Goal: Find specific page/section: Find specific page/section

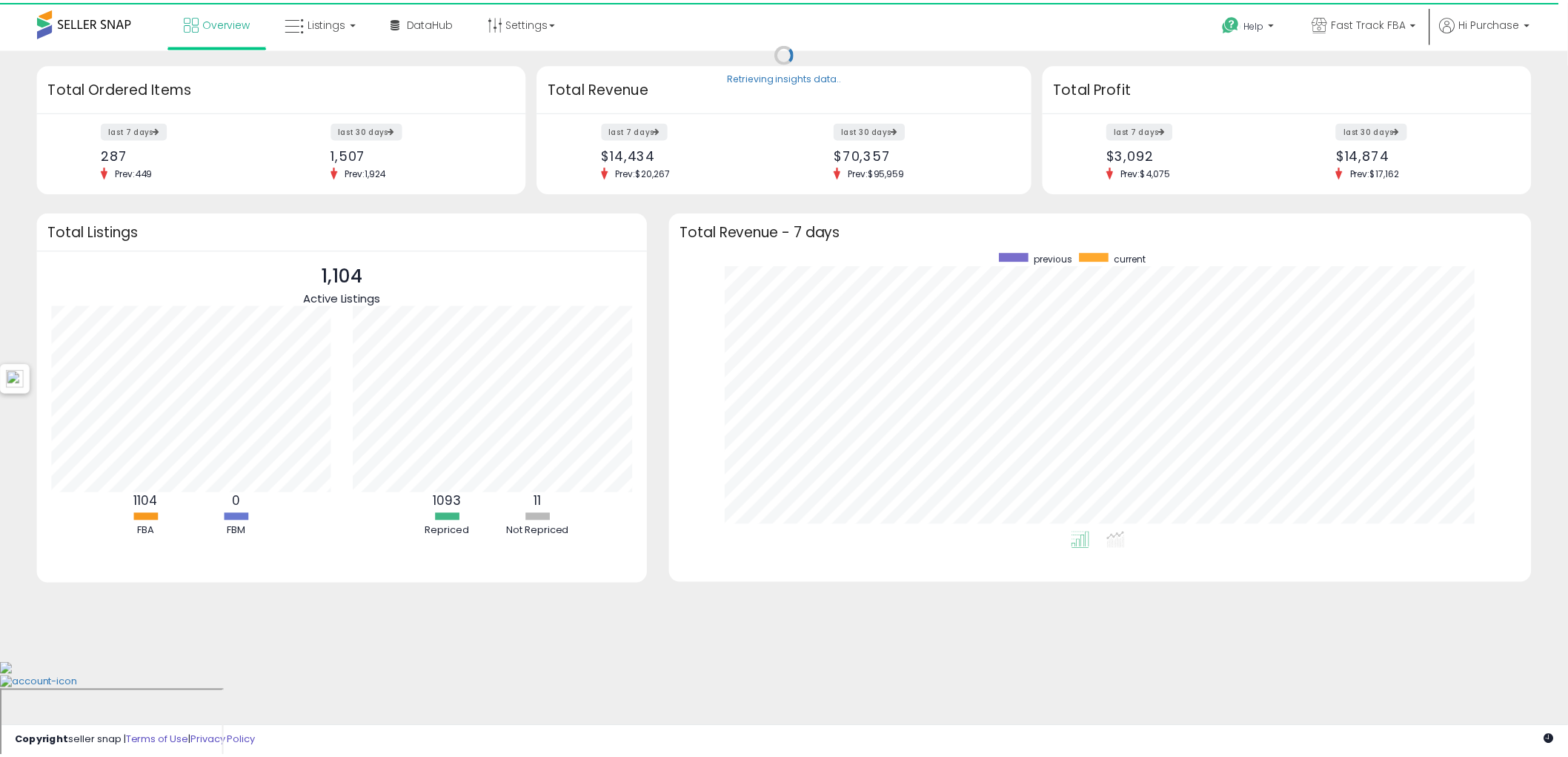
scroll to position [280, 840]
click at [323, 27] on span "Listings" at bounding box center [329, 23] width 39 height 15
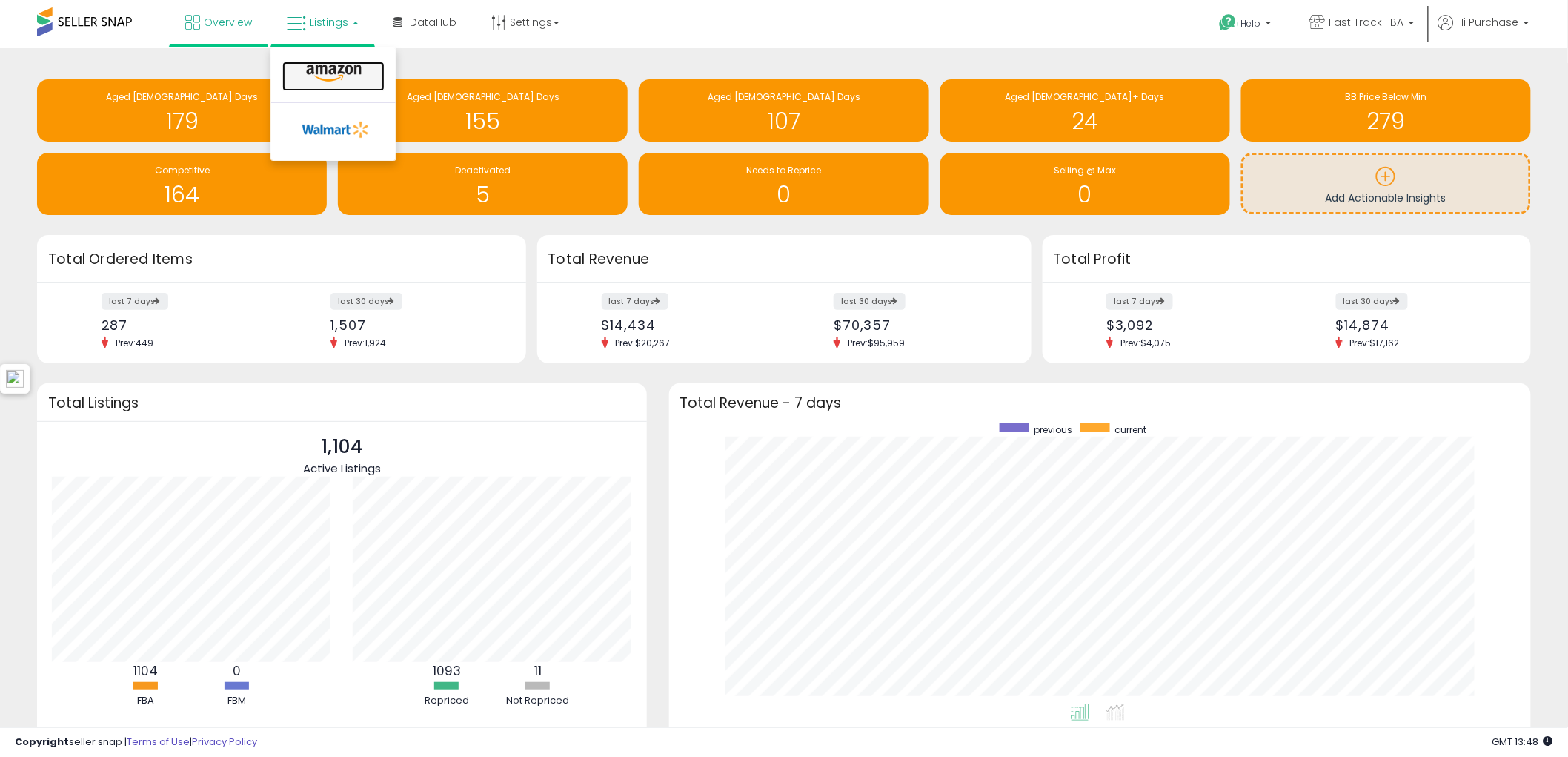
click at [327, 75] on icon at bounding box center [334, 73] width 64 height 19
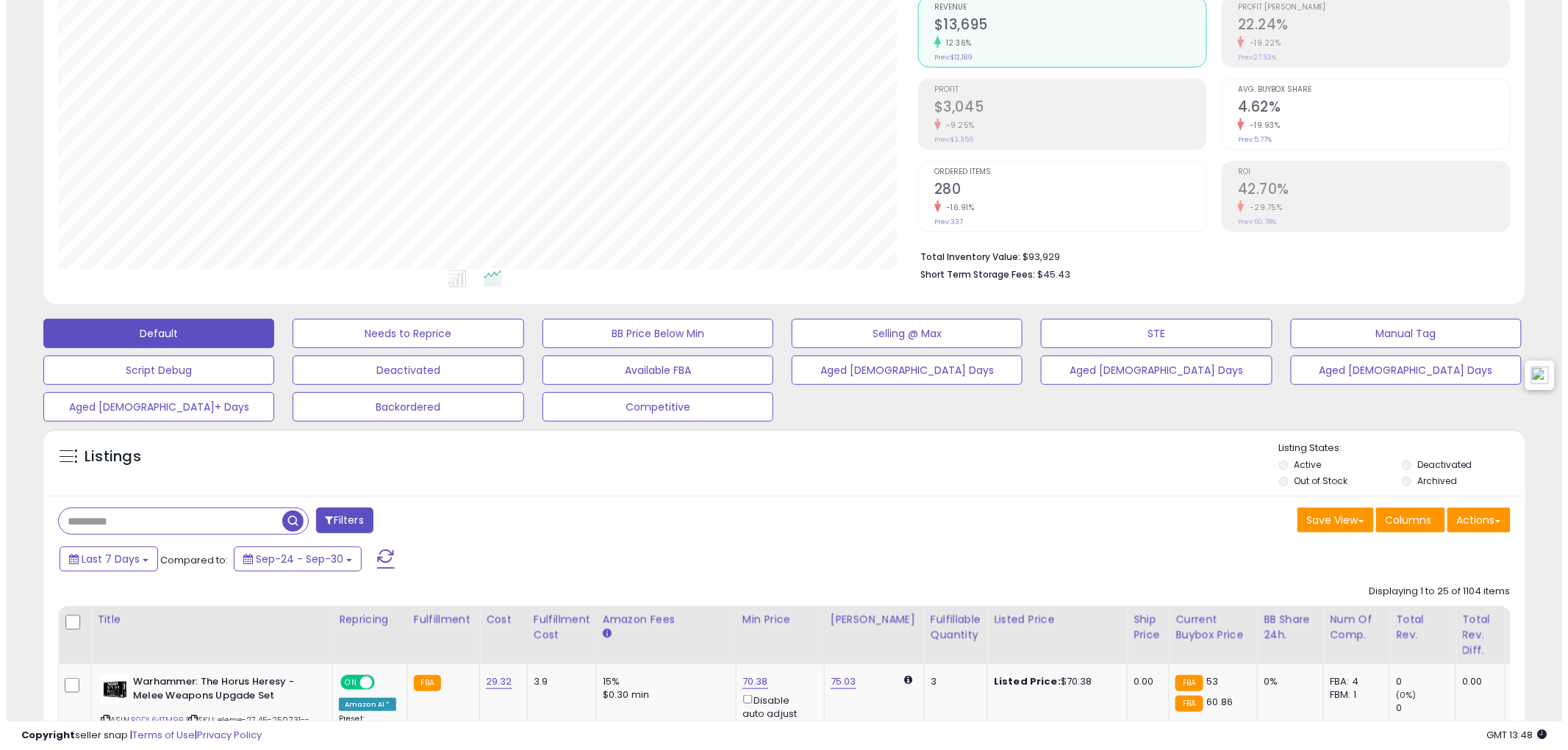
scroll to position [163, 0]
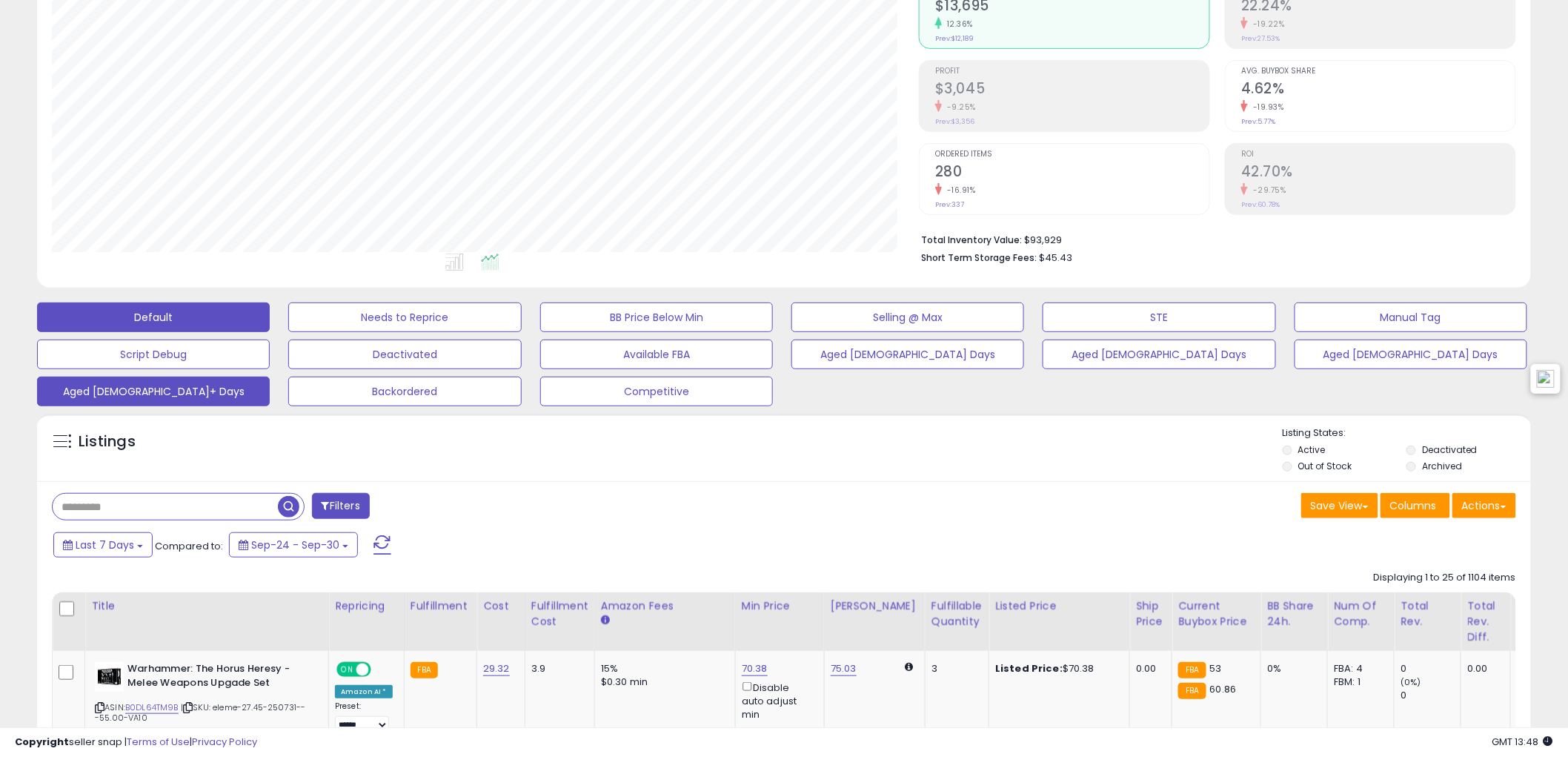
click at [214, 395] on button "Aged [DEMOGRAPHIC_DATA]+ Days" at bounding box center [154, 391] width 233 height 30
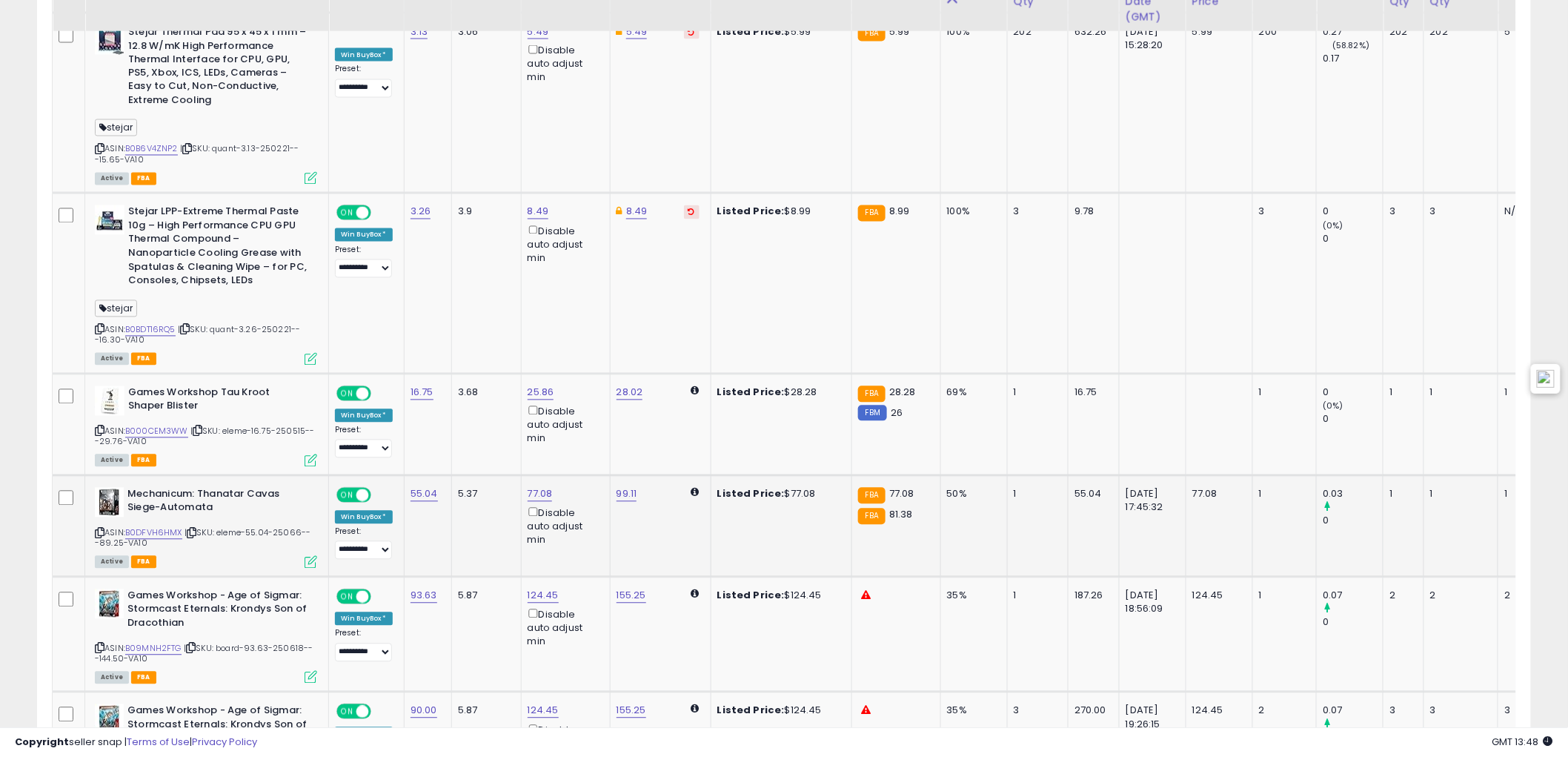
scroll to position [1153, 0]
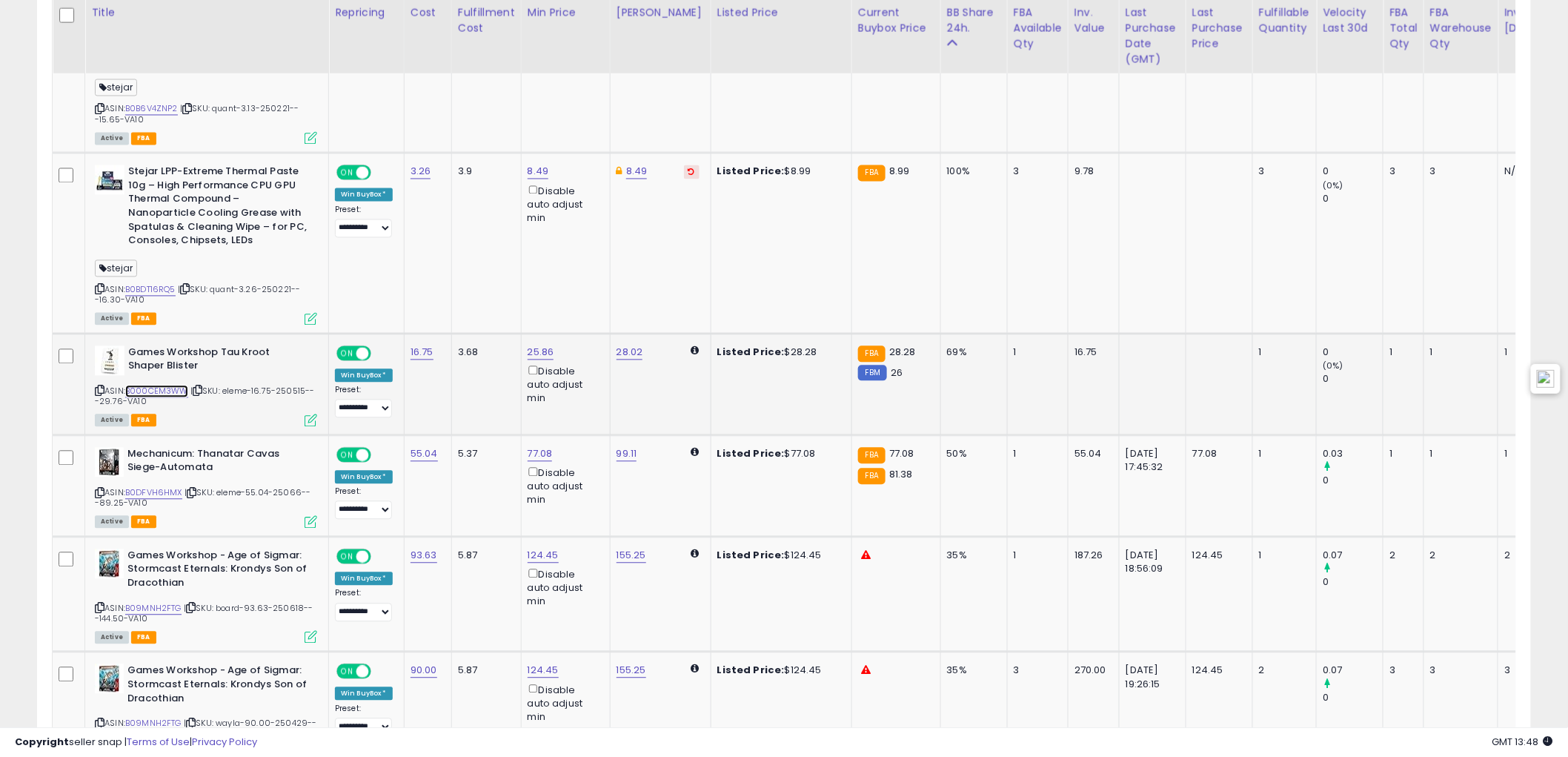
click at [159, 385] on link "B000CEM3WW" at bounding box center [156, 391] width 63 height 13
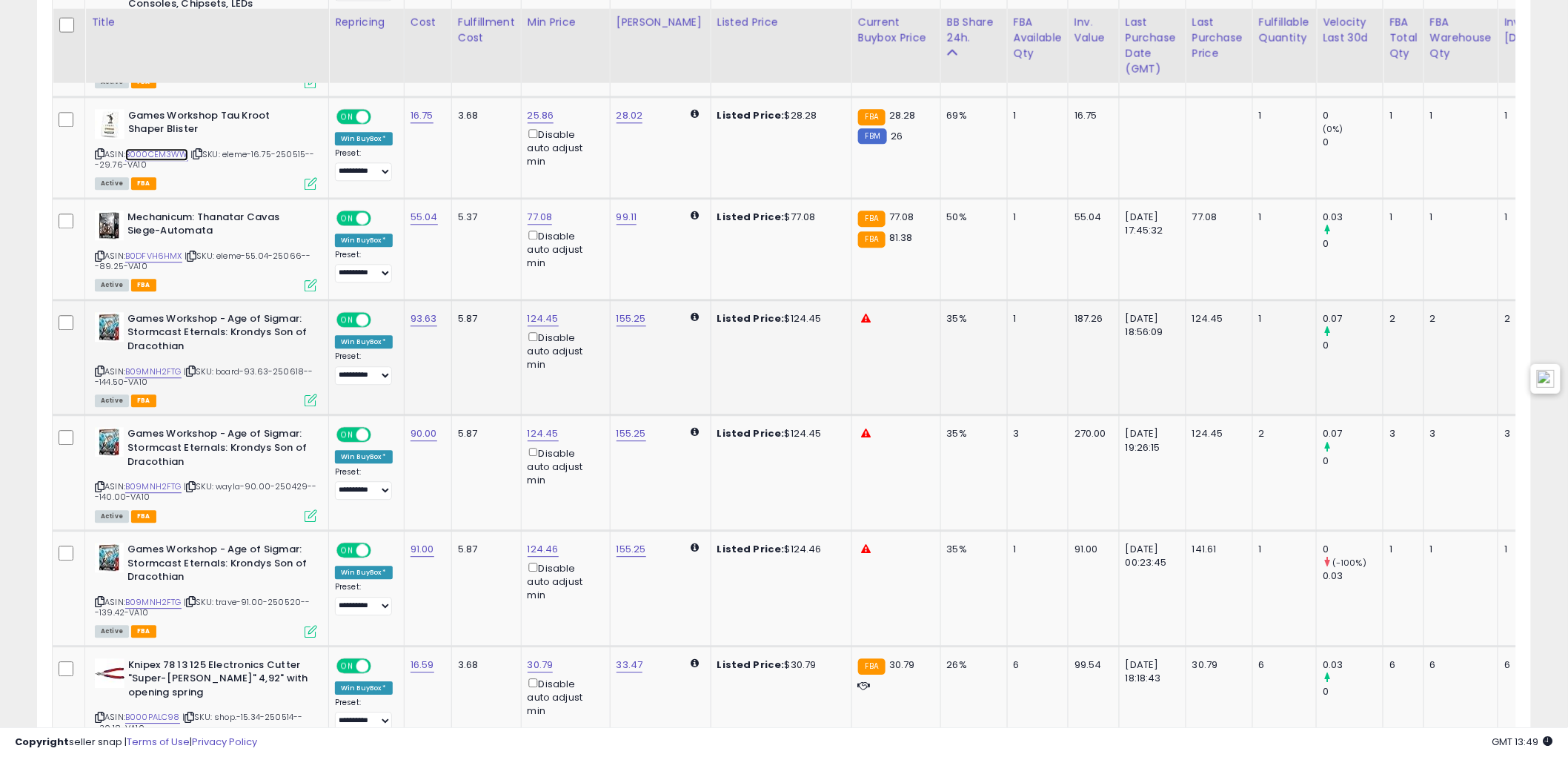
scroll to position [1400, 0]
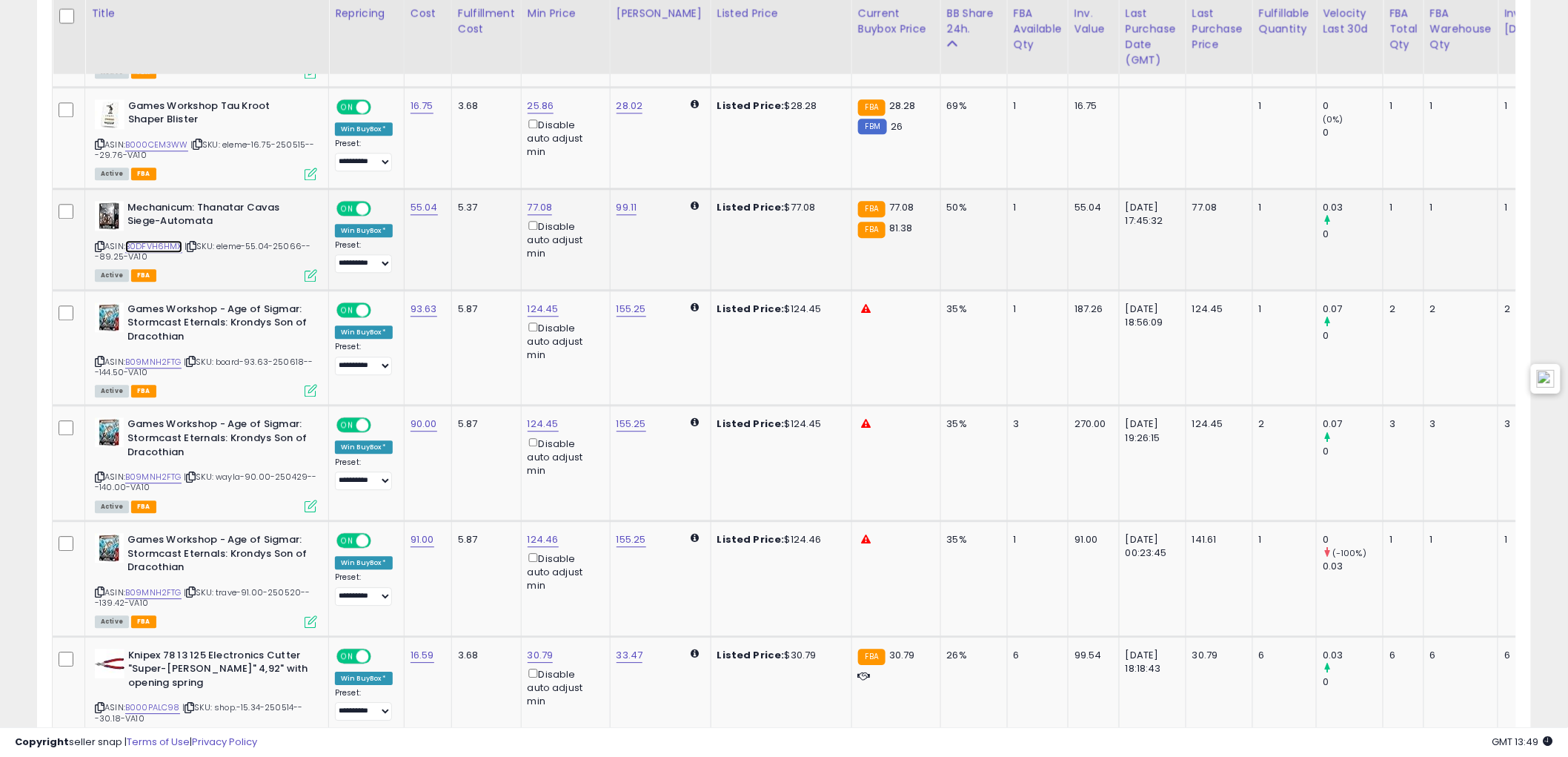
click at [156, 240] on link "B0DFVH6HMX" at bounding box center [154, 246] width 57 height 13
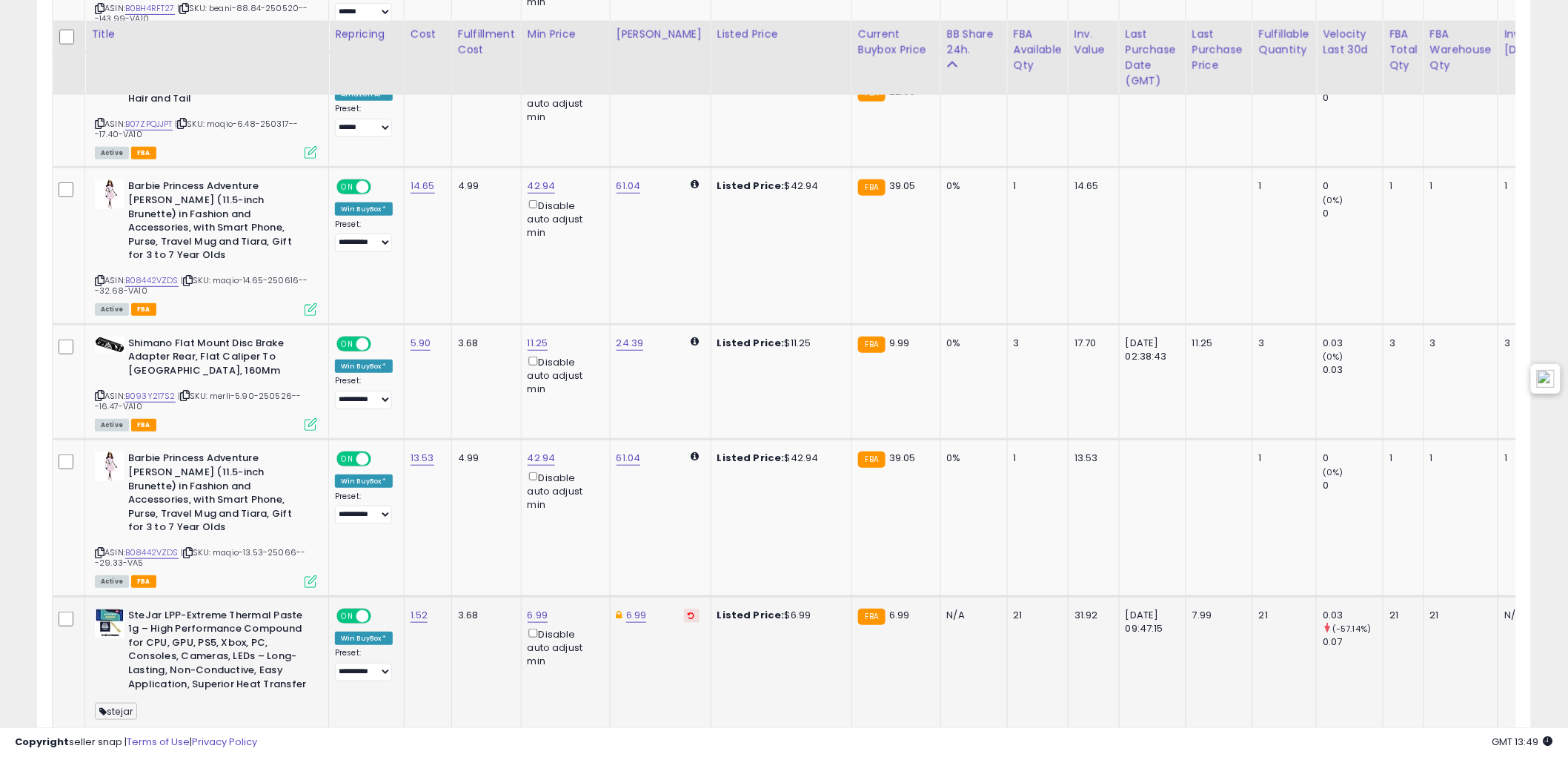
scroll to position [2553, 0]
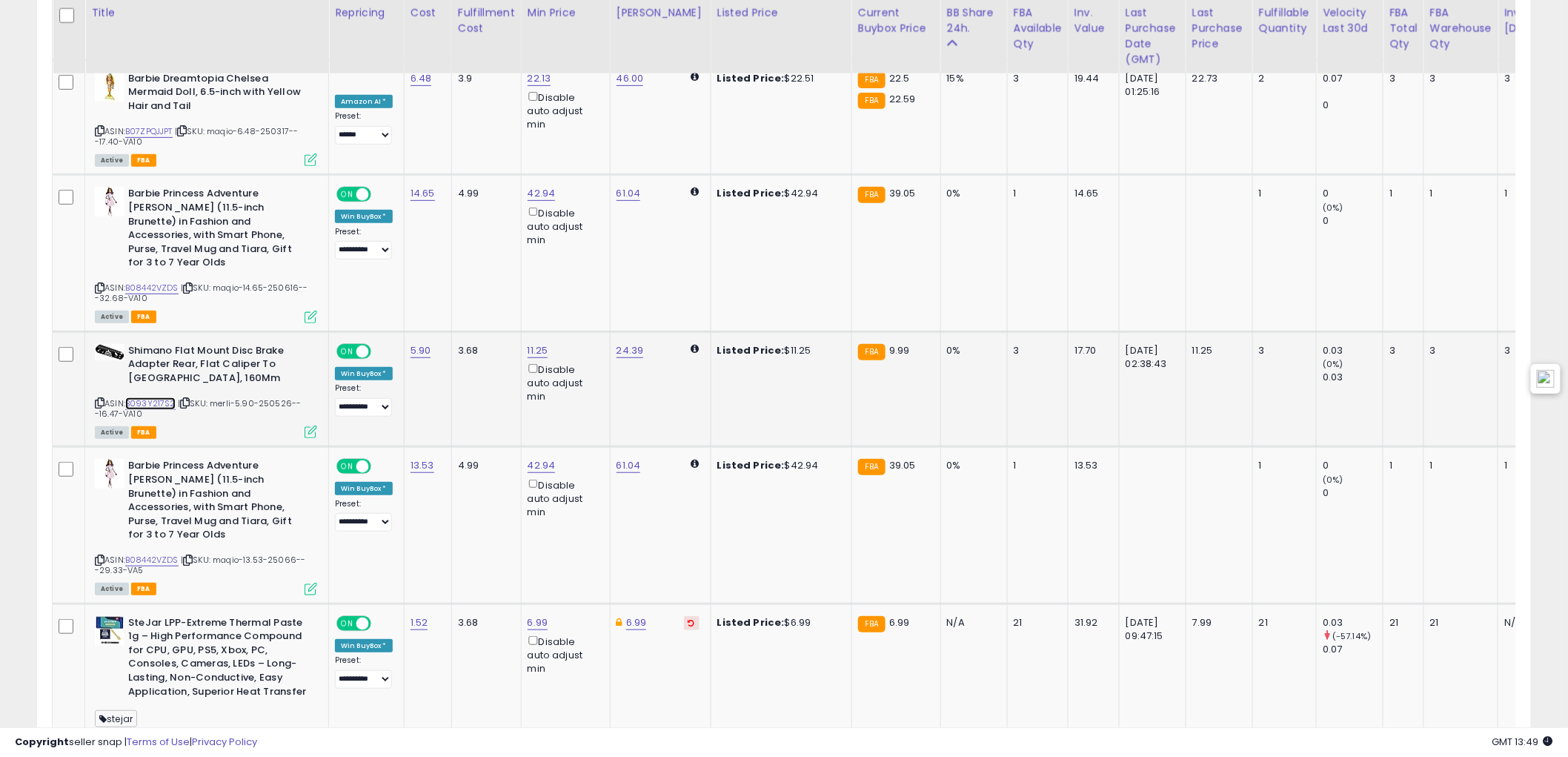
click at [144, 397] on link "B093Y217S2" at bounding box center [150, 403] width 51 height 13
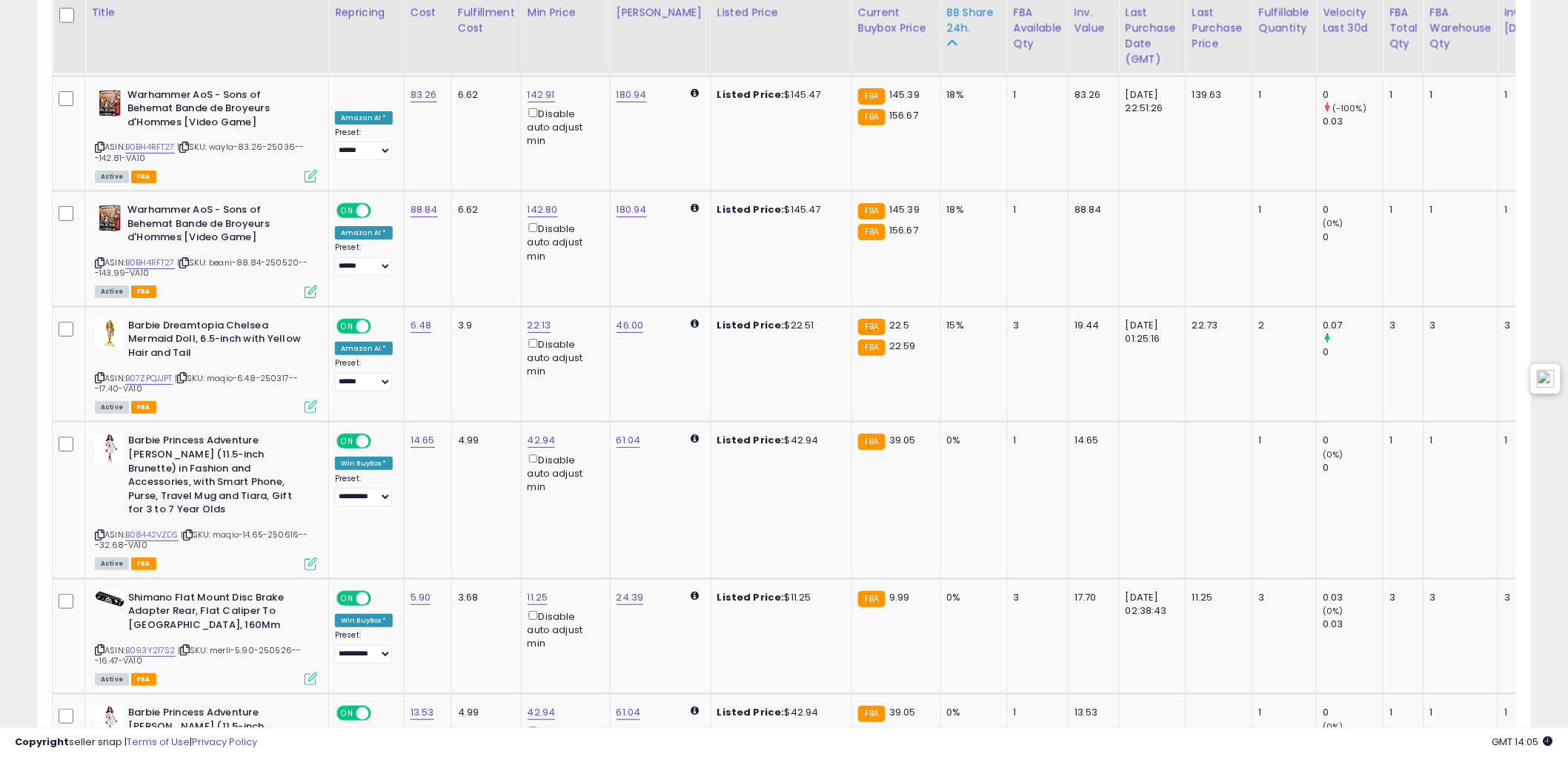
scroll to position [1812, 0]
